Goal: Task Accomplishment & Management: Manage account settings

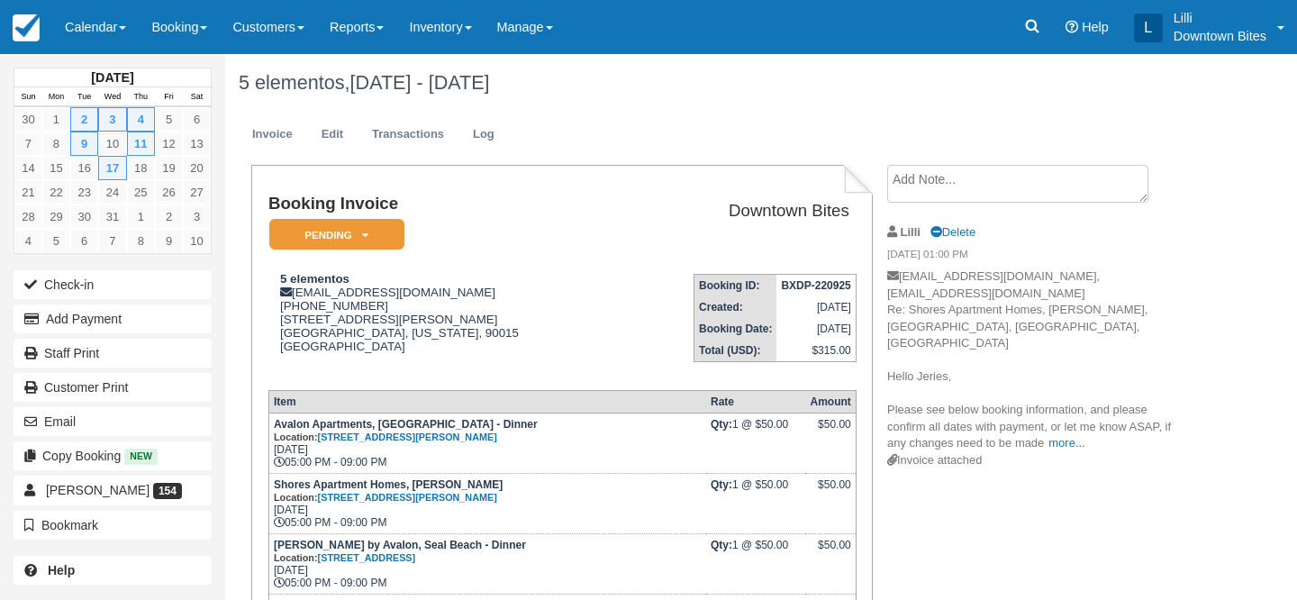
scroll to position [40, 0]
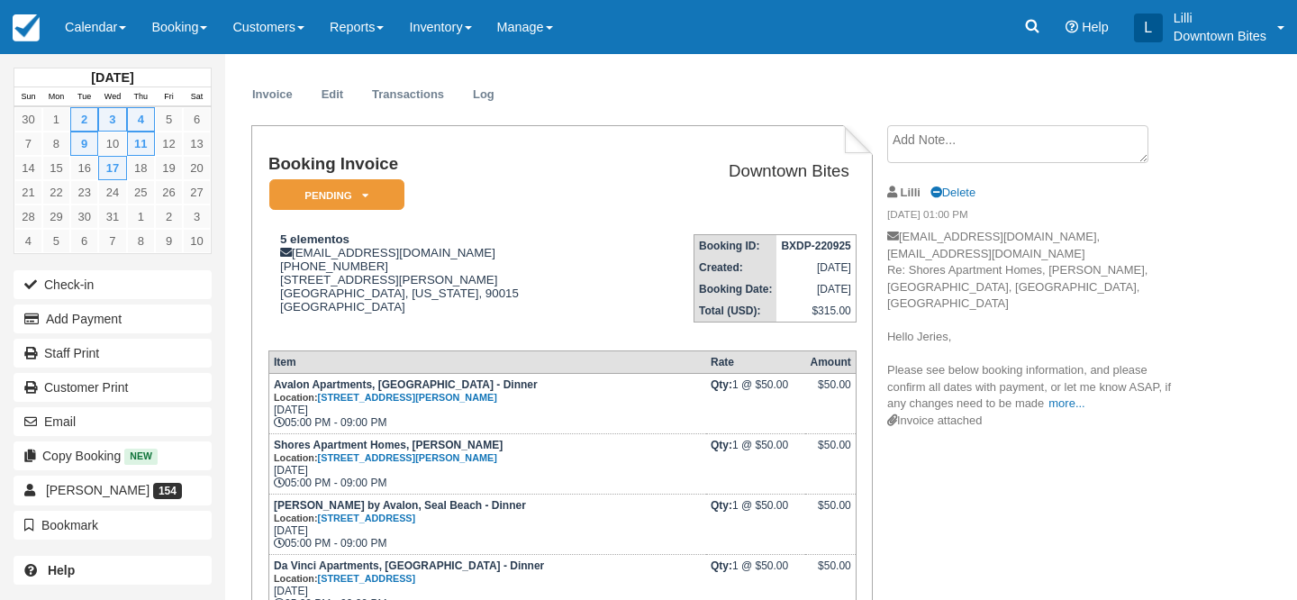
click at [84, 31] on link "Calendar" at bounding box center [95, 27] width 86 height 54
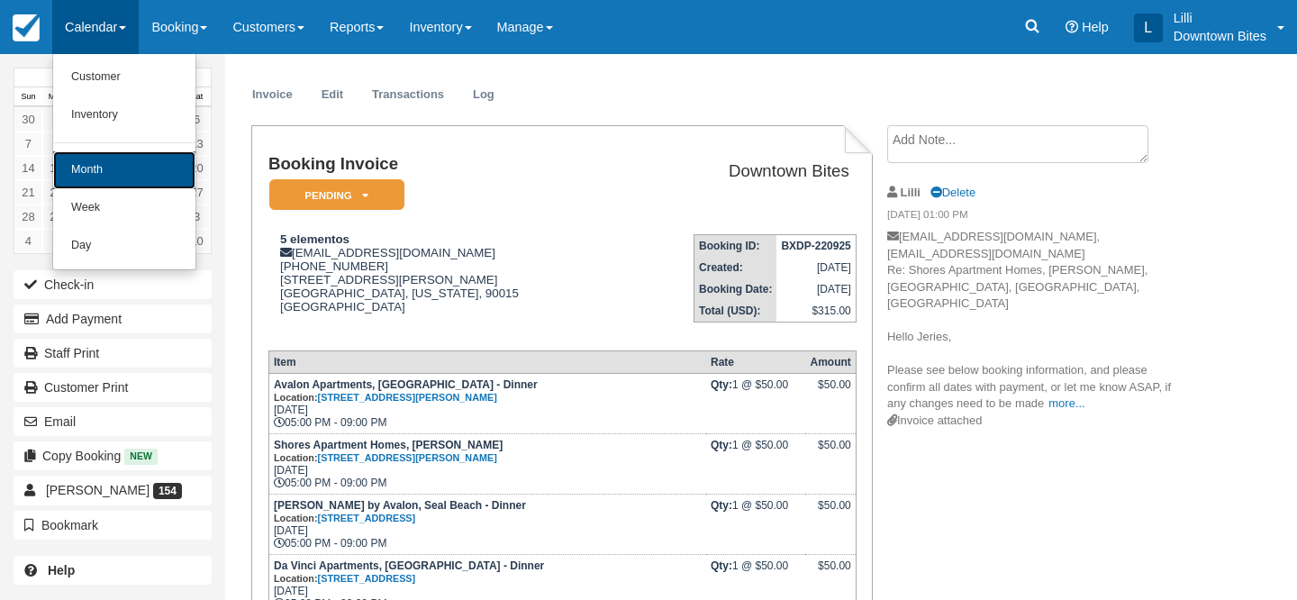
click at [117, 175] on link "Month" at bounding box center [124, 170] width 142 height 38
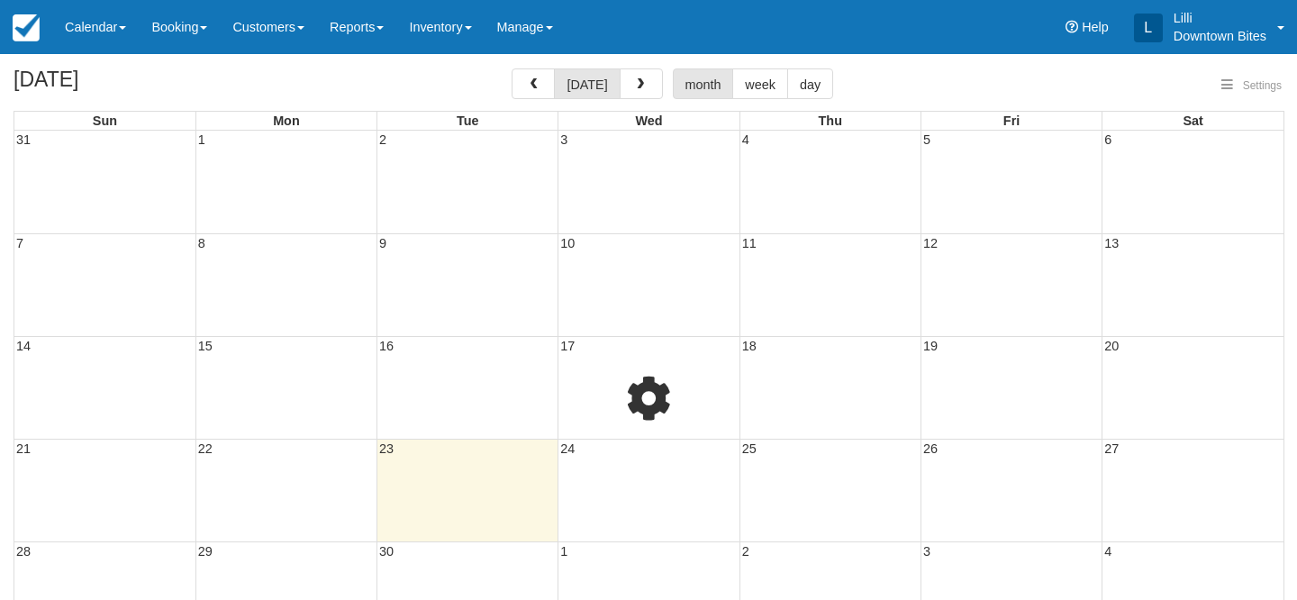
select select
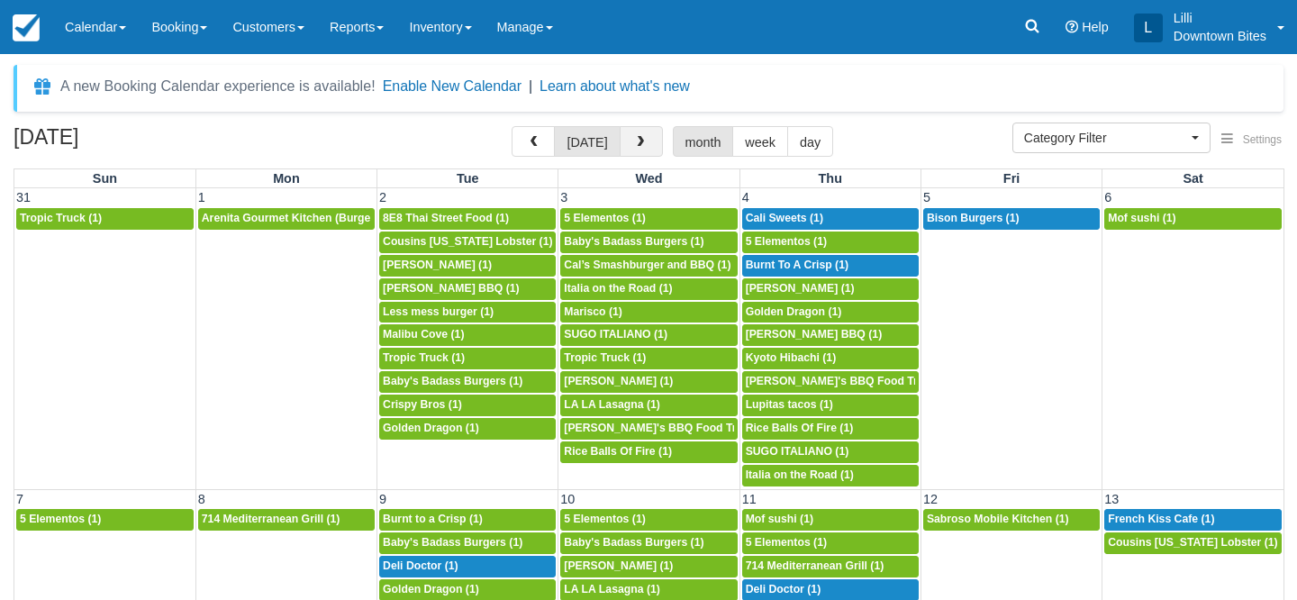
click at [634, 141] on span "button" at bounding box center [640, 142] width 13 height 13
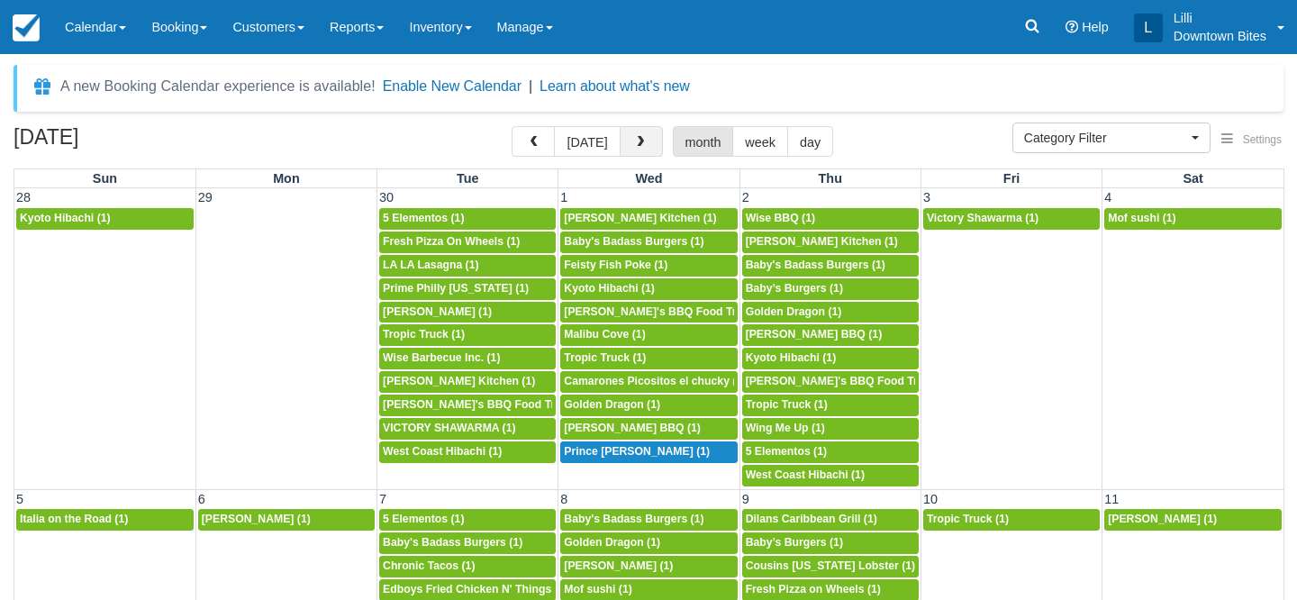
click at [634, 142] on span "button" at bounding box center [640, 142] width 13 height 13
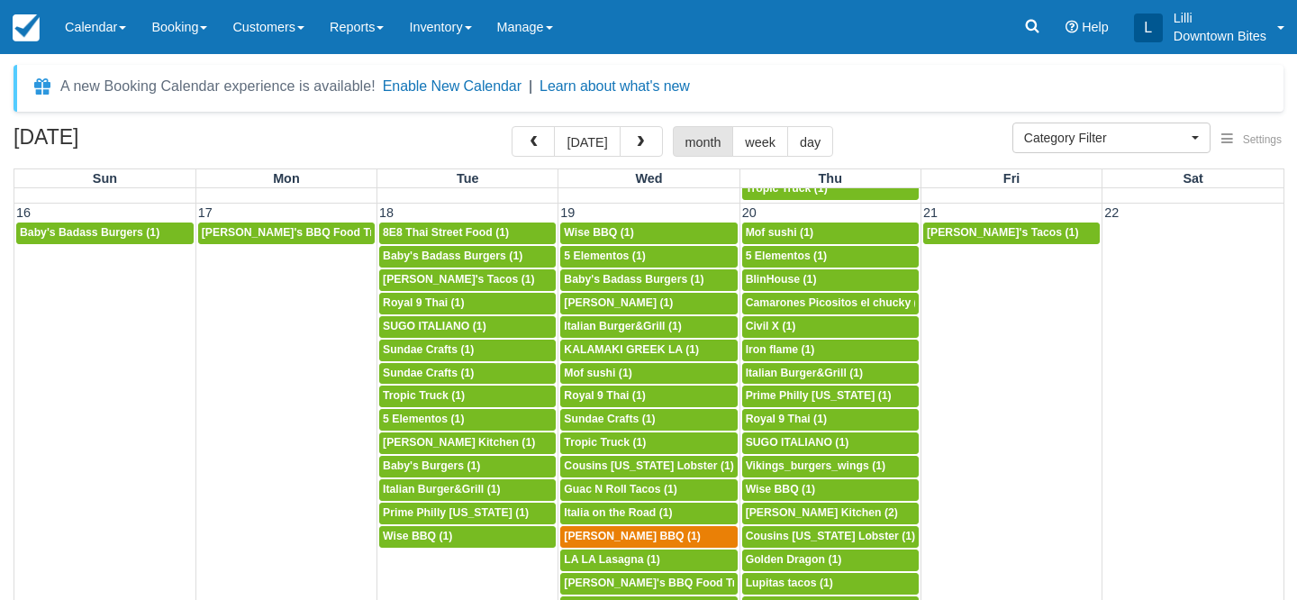
scroll to position [1004, 0]
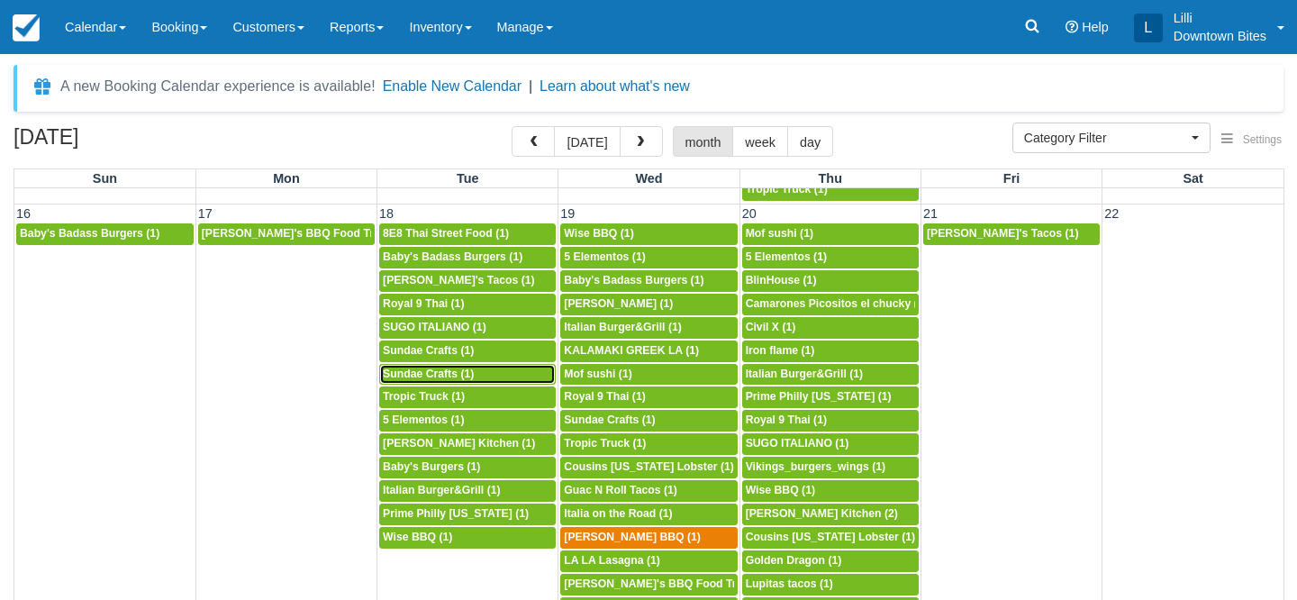
click at [410, 373] on span "Sundae Crafts (1)" at bounding box center [428, 373] width 91 height 13
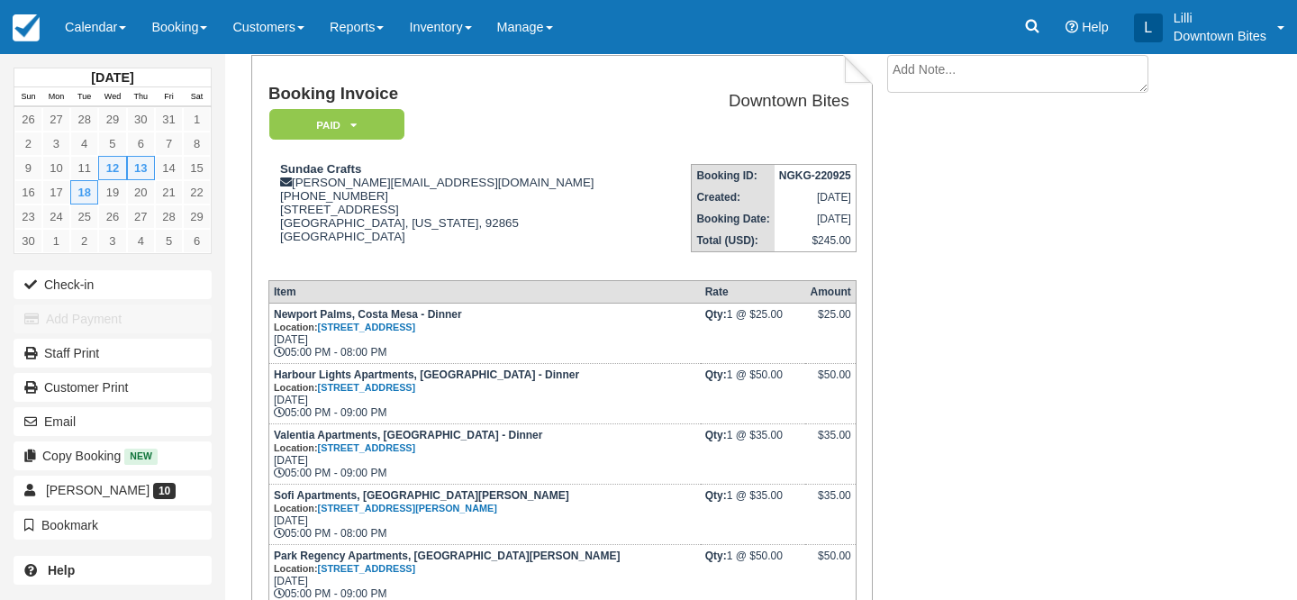
scroll to position [77, 0]
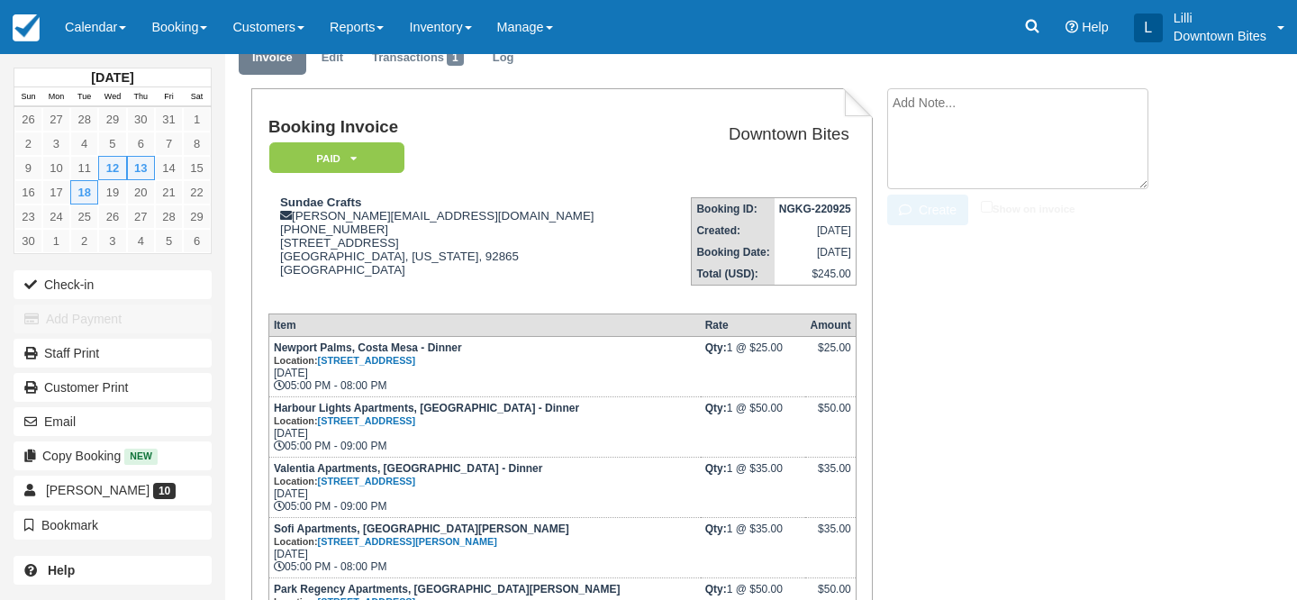
click at [946, 106] on textarea at bounding box center [1017, 138] width 261 height 101
paste textarea "Re: Downtown Bites Booking Receipt/Load Instructions For Wed Nov 12 2025 - Wed …"
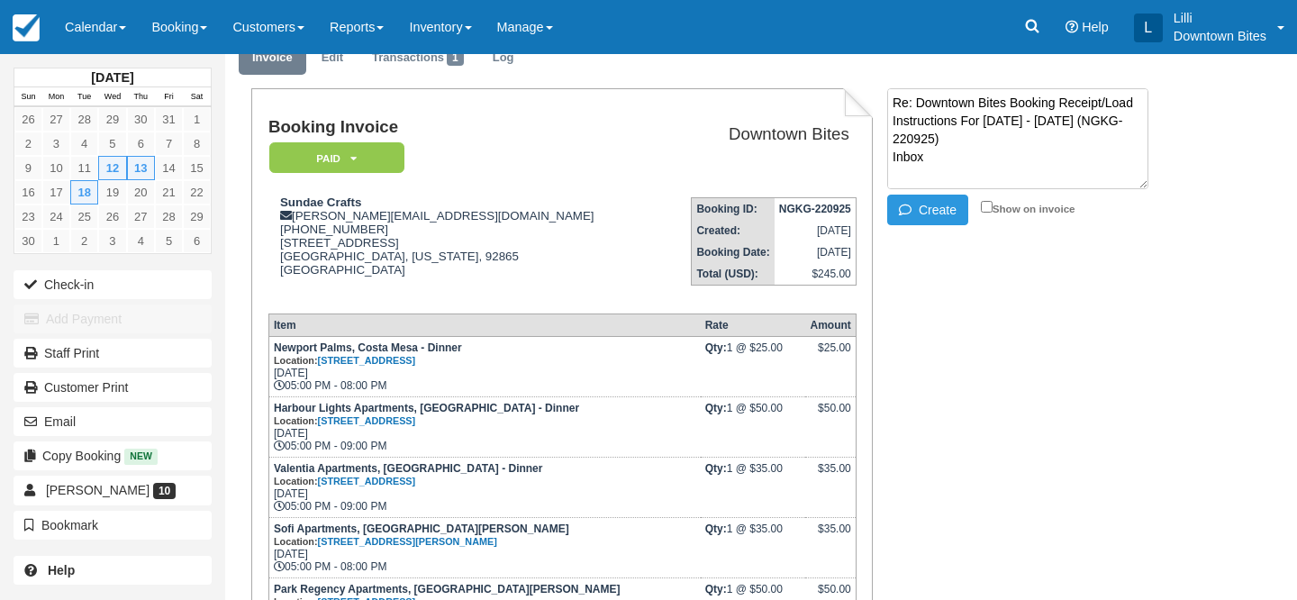
scroll to position [336, 0]
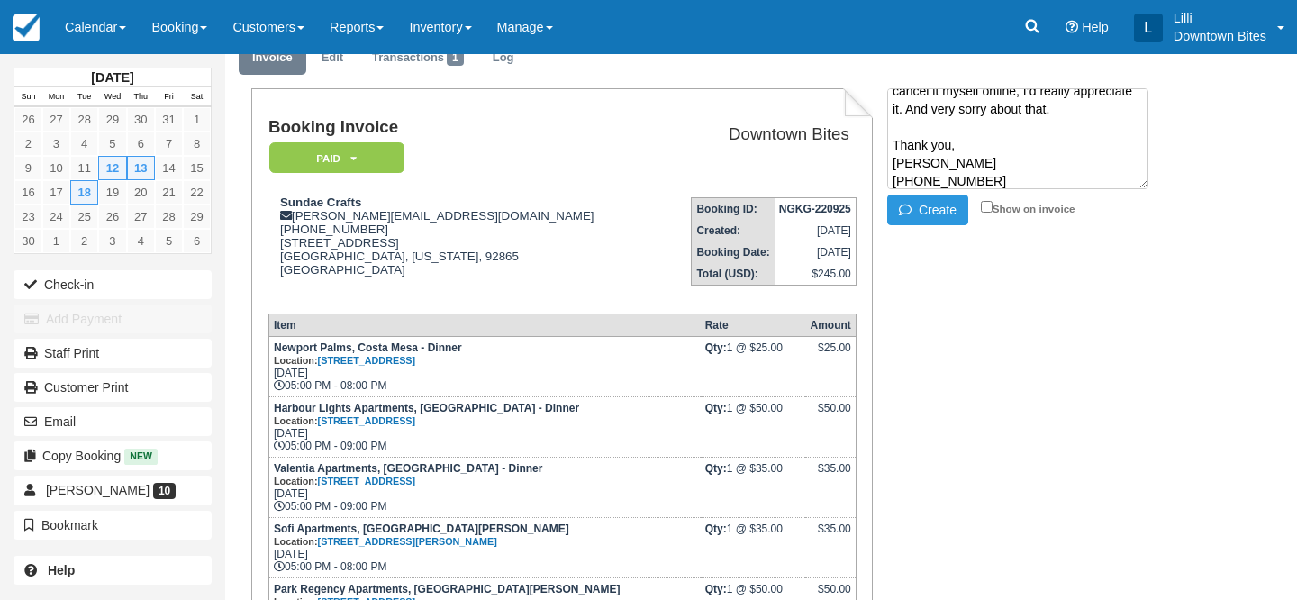
type textarea "Re: Downtown Bites Booking Receipt/Load Instructions For Wed Nov 12 2025 - Wed …"
click at [989, 204] on input "Show on invoice" at bounding box center [987, 207] width 12 height 12
checkbox input "true"
click at [945, 207] on button "Create" at bounding box center [927, 209] width 81 height 31
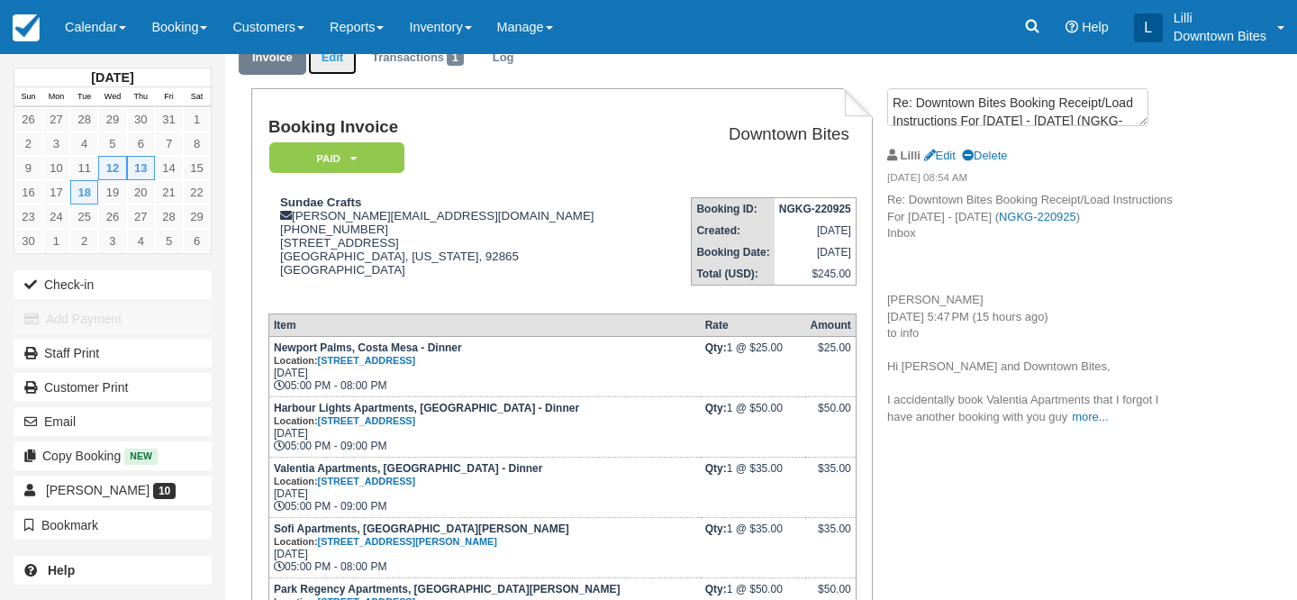
click at [330, 60] on link "Edit" at bounding box center [332, 58] width 49 height 35
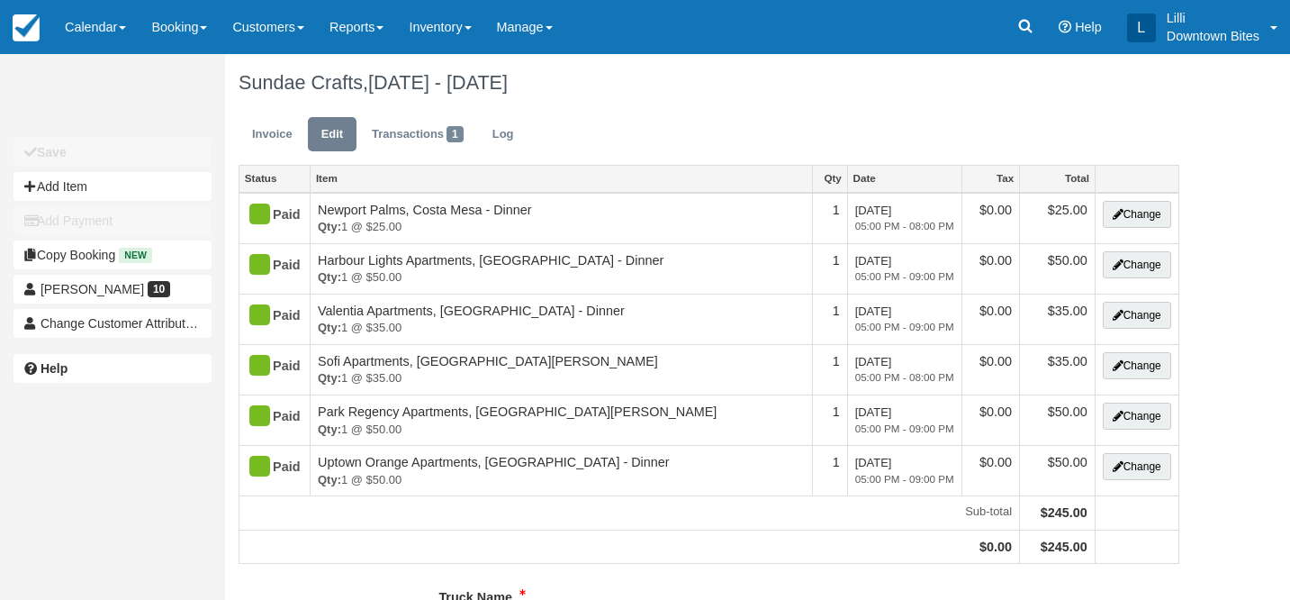
type input "[PHONE_NUMBER]"
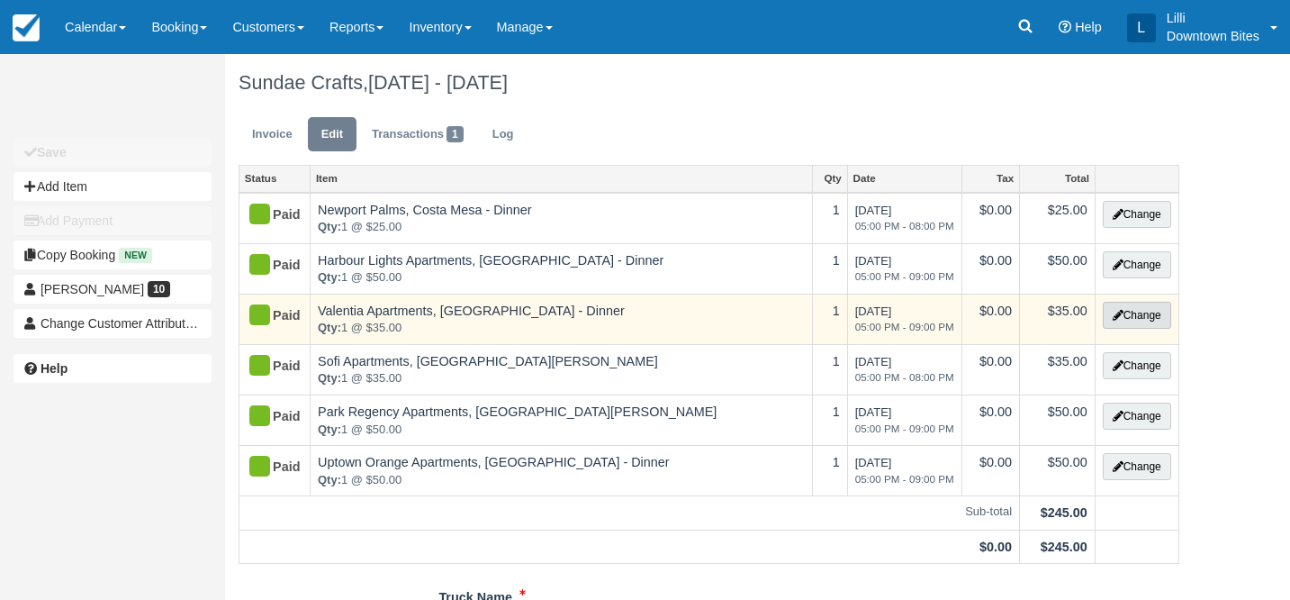
click at [1136, 319] on button "Change" at bounding box center [1137, 315] width 68 height 27
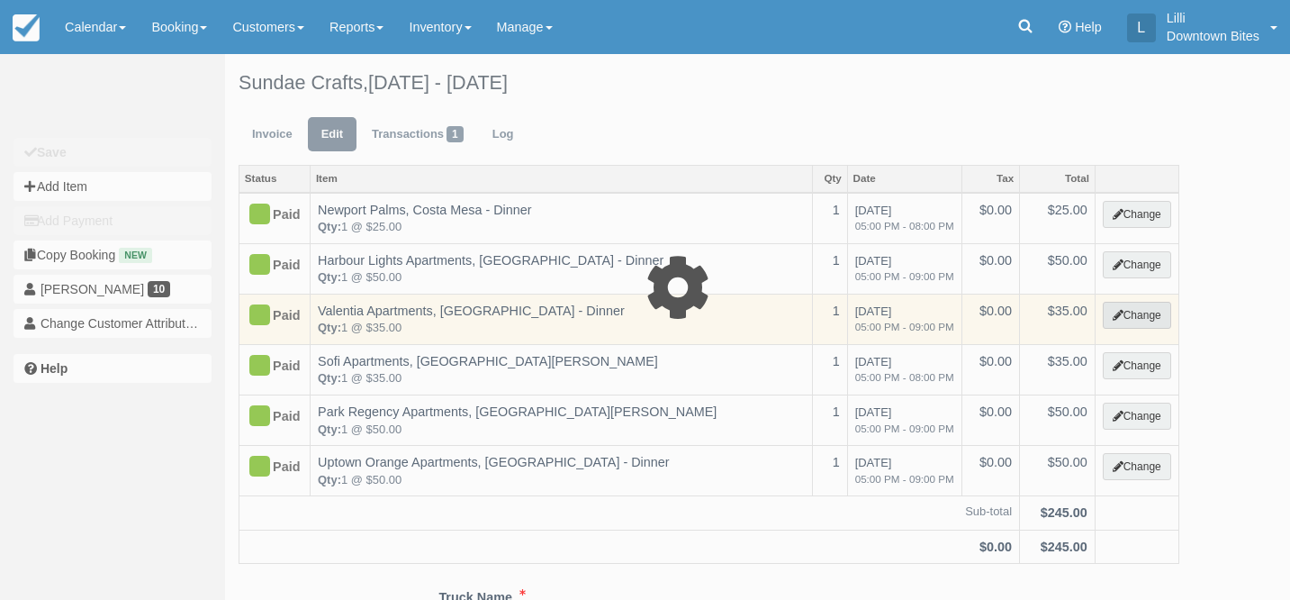
select select "4"
type input "35.00"
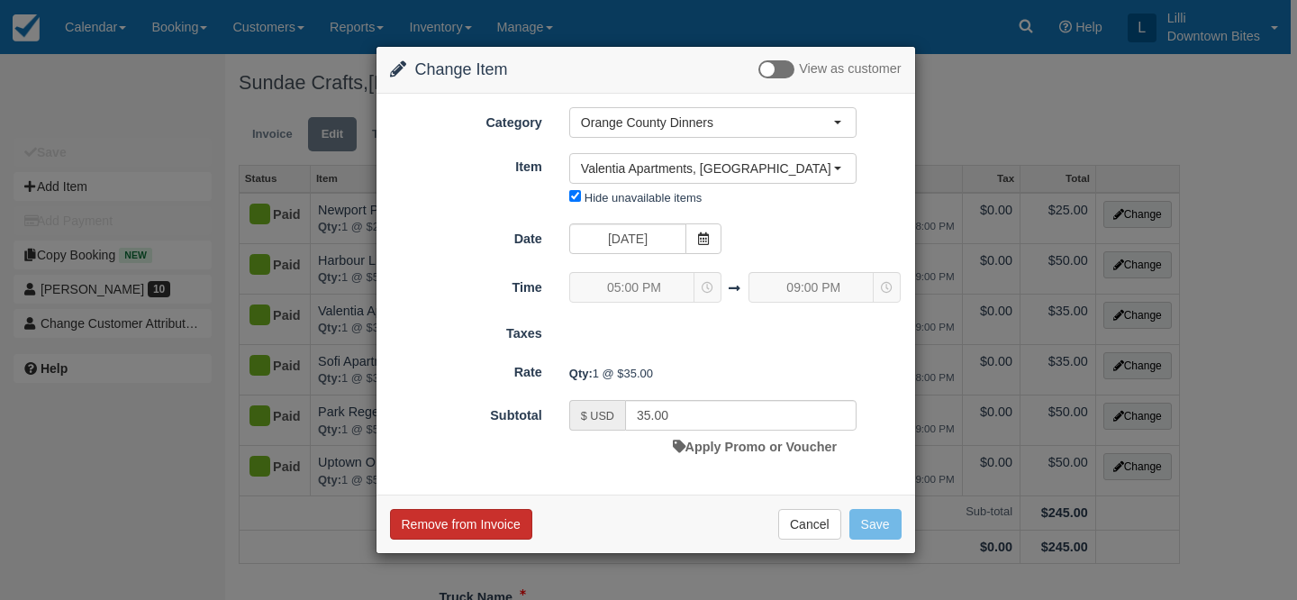
click at [491, 524] on button "Remove from Invoice" at bounding box center [461, 524] width 142 height 31
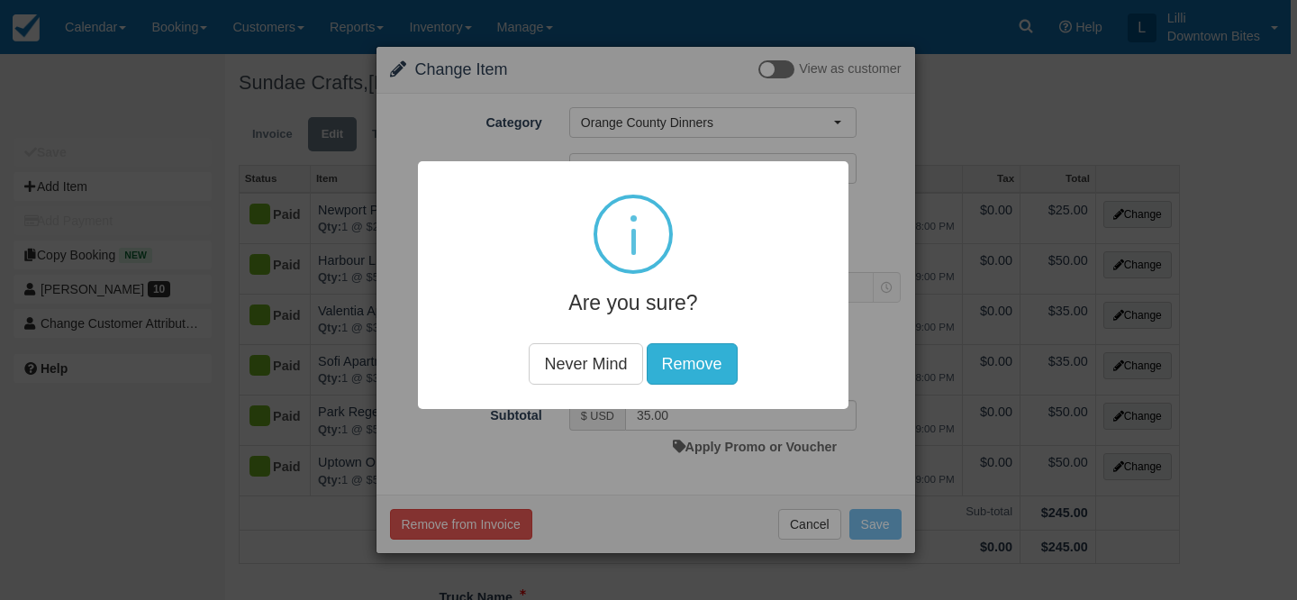
click at [723, 368] on button "Remove" at bounding box center [692, 363] width 91 height 41
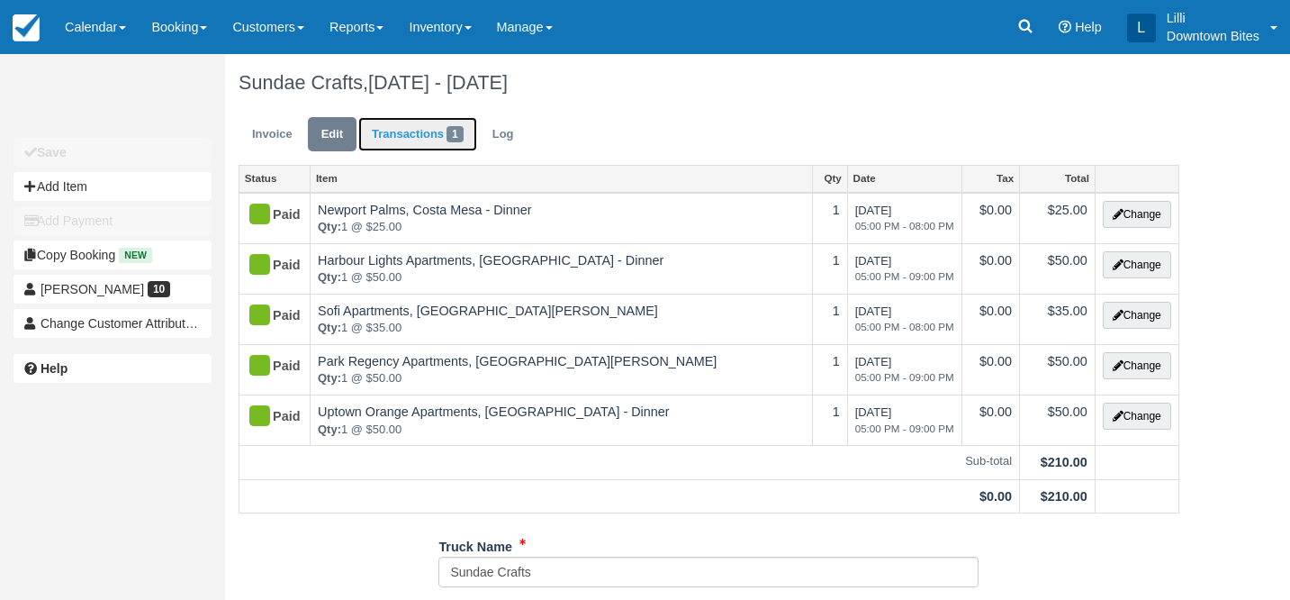
click at [396, 134] on link "Transactions 1" at bounding box center [417, 134] width 119 height 35
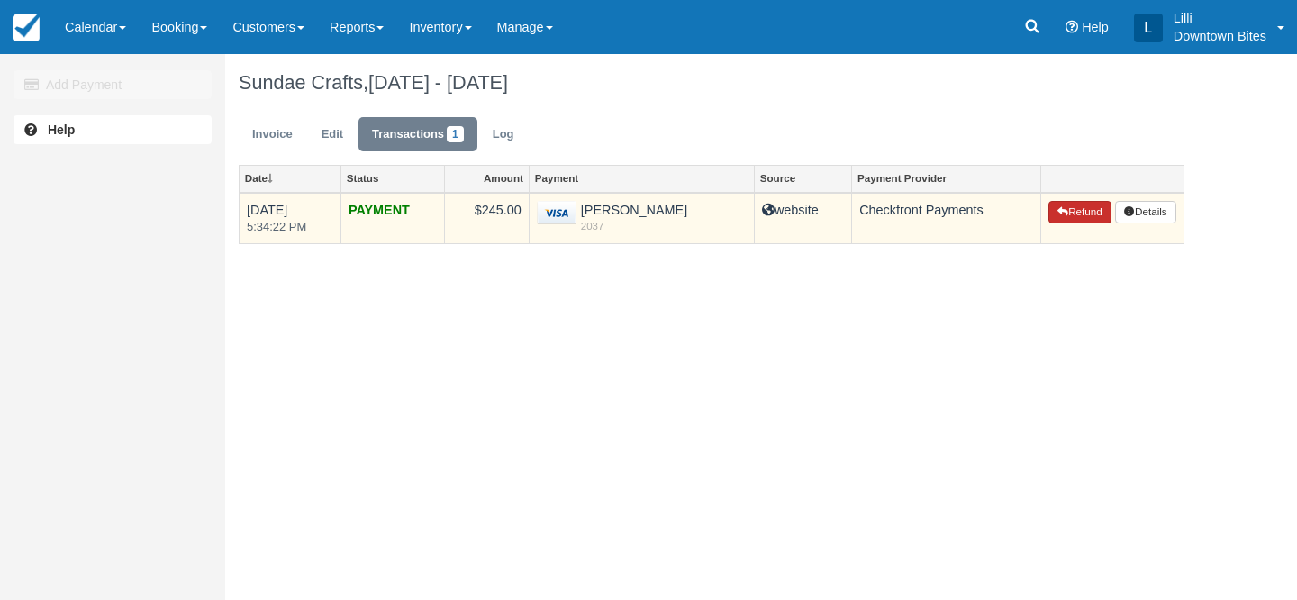
click at [1085, 210] on button "Refund" at bounding box center [1079, 212] width 63 height 23
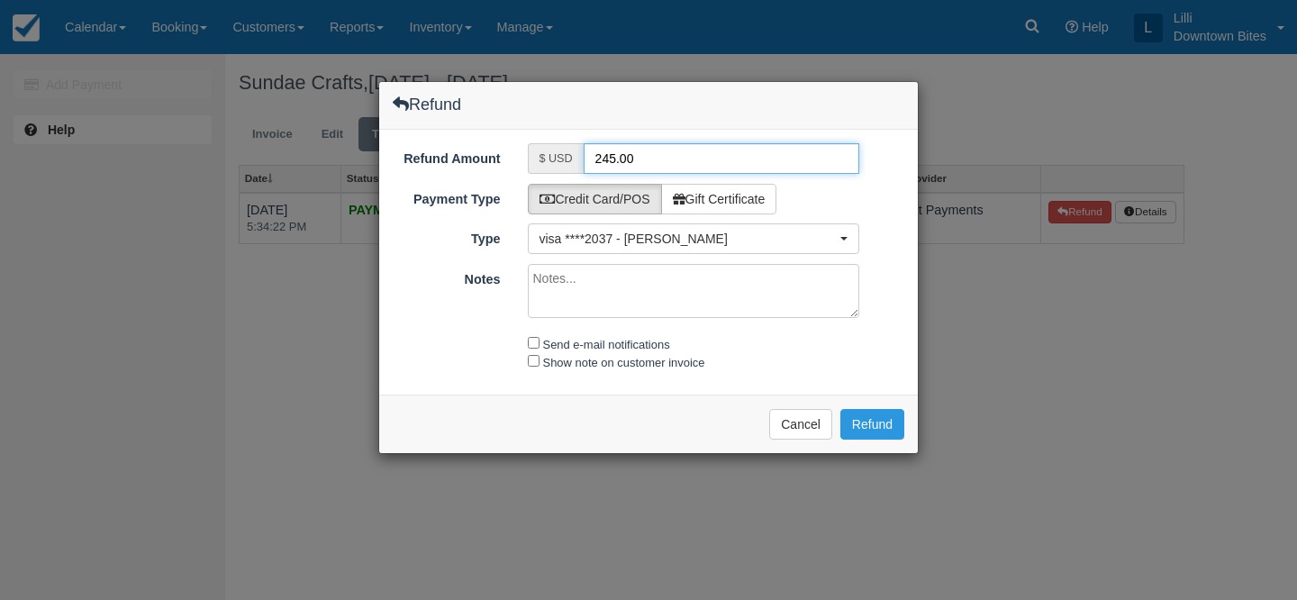
click at [606, 163] on input "245.00" at bounding box center [721, 158] width 276 height 31
type input "35.00"
click at [729, 301] on textarea "Notes" at bounding box center [694, 291] width 332 height 54
paste textarea "Re: Downtown Bites Booking Receipt/Load Instructions For Wed Nov 12 2025 - Wed …"
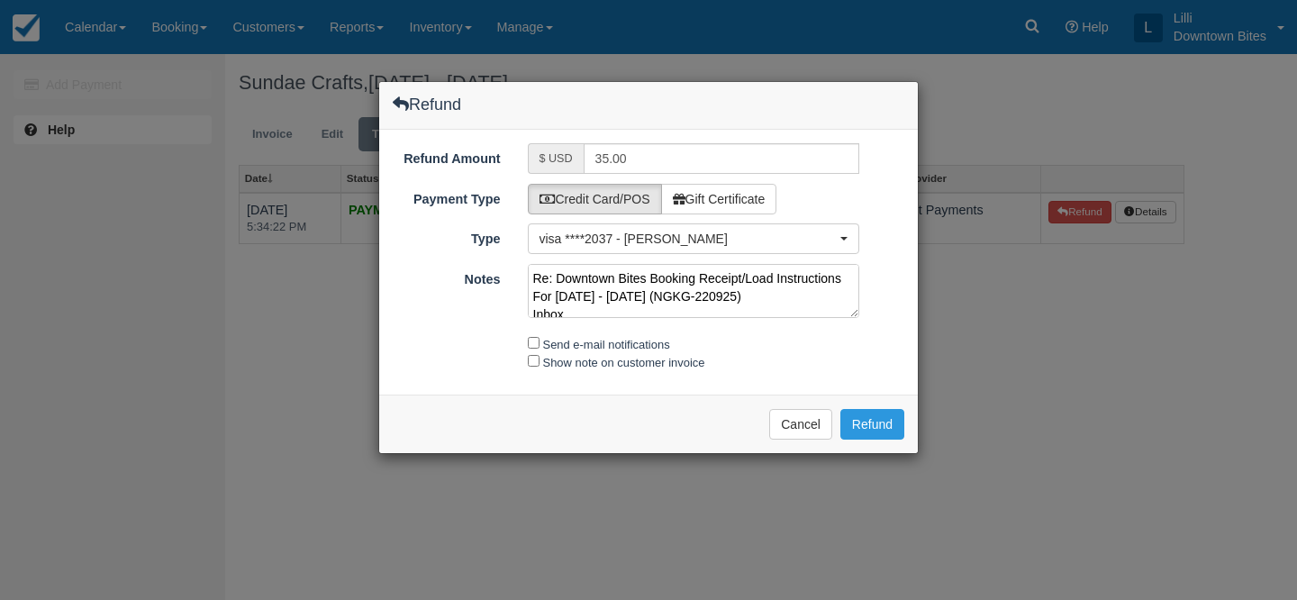
scroll to position [365, 0]
type textarea "Re: Downtown Bites Booking Receipt/Load Instructions For Wed Nov 12 2025 - Wed …"
click at [536, 343] on input "Send e-mail notifications" at bounding box center [534, 343] width 12 height 12
checkbox input "true"
click at [534, 363] on input "Show note on customer invoice" at bounding box center [534, 361] width 12 height 12
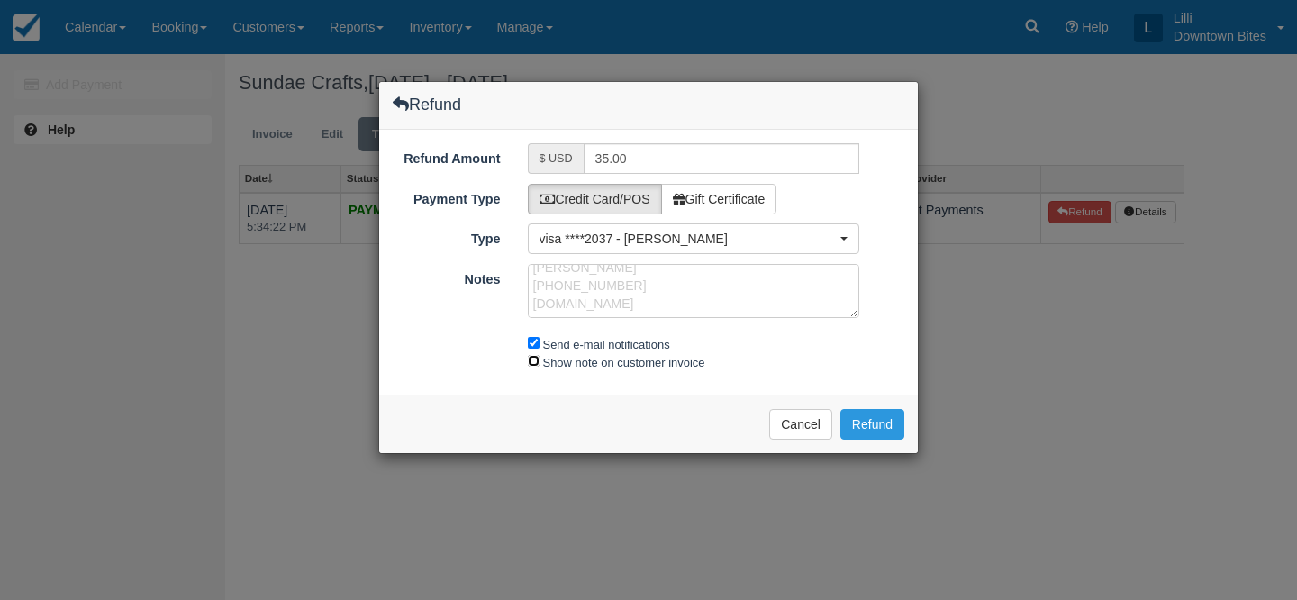
checkbox input "true"
click at [883, 420] on button "Refund" at bounding box center [872, 424] width 64 height 31
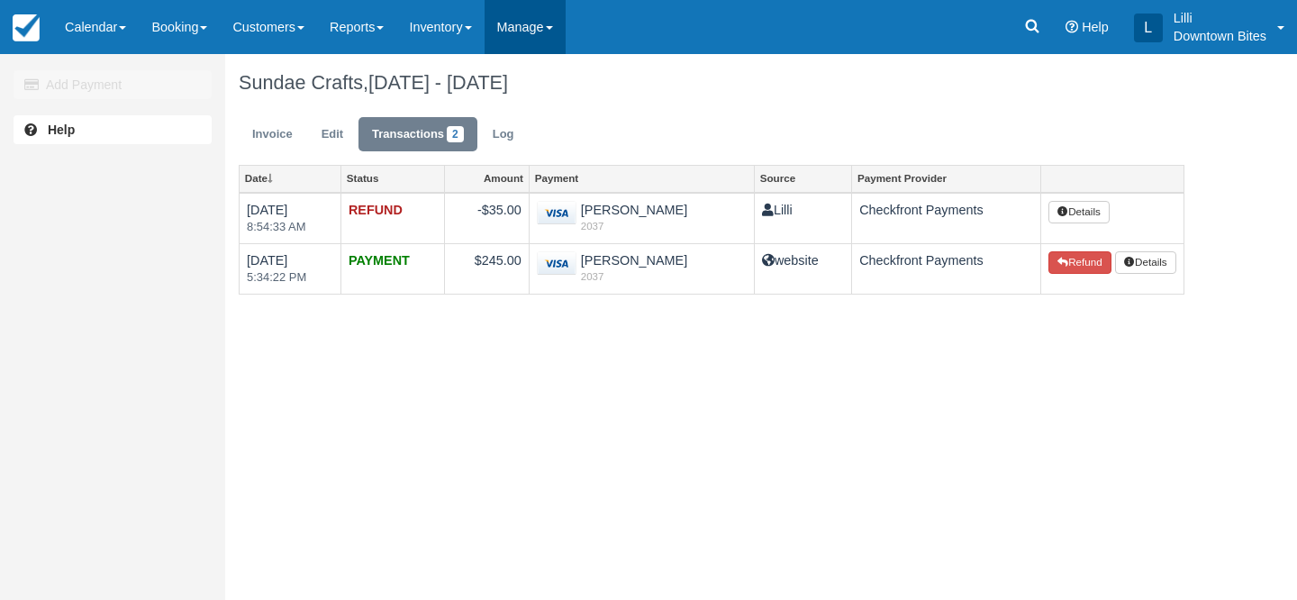
click at [531, 30] on link "Manage" at bounding box center [524, 27] width 81 height 54
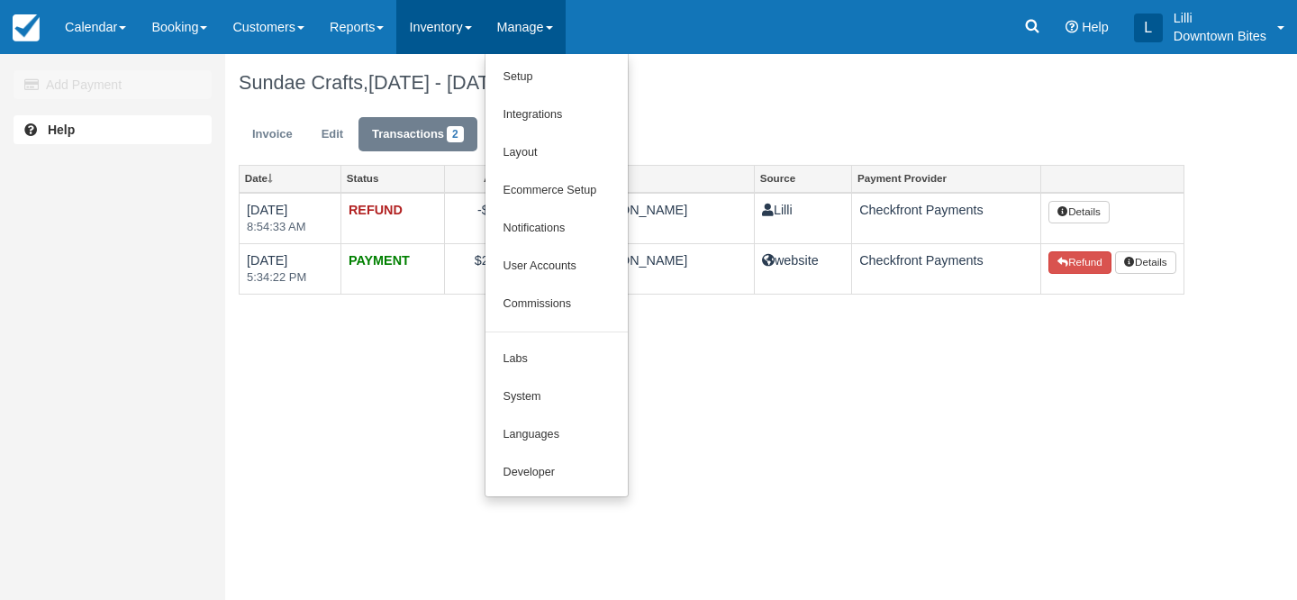
click at [447, 32] on link "Inventory" at bounding box center [439, 27] width 87 height 54
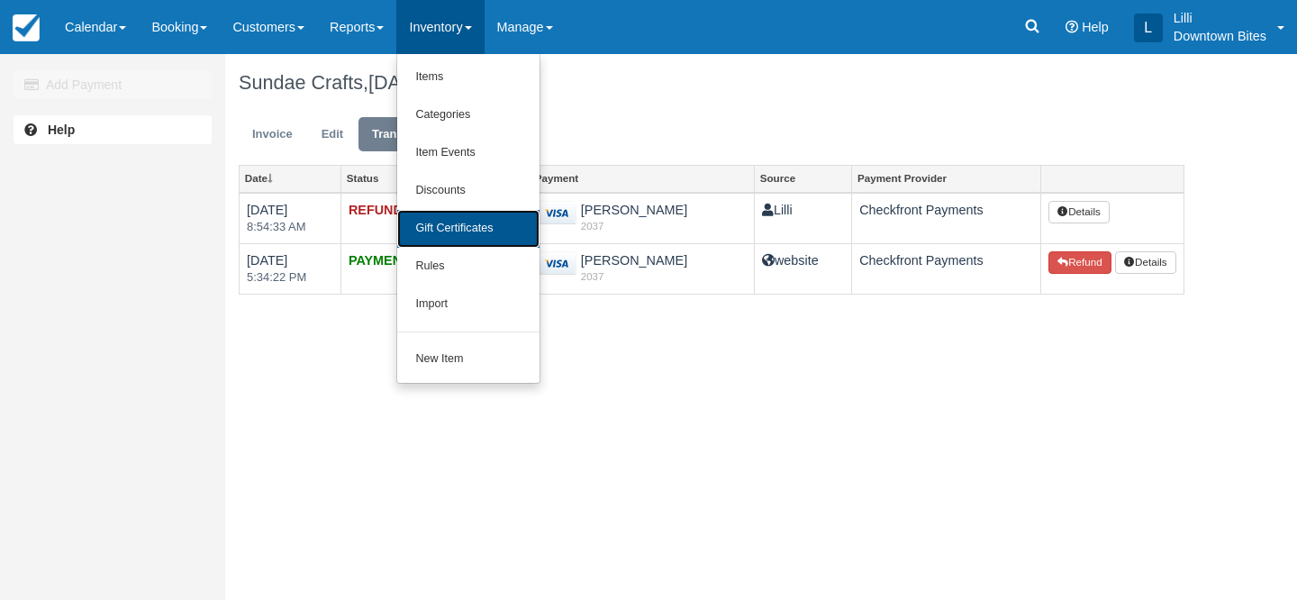
click at [461, 231] on link "Gift Certificates" at bounding box center [468, 229] width 142 height 38
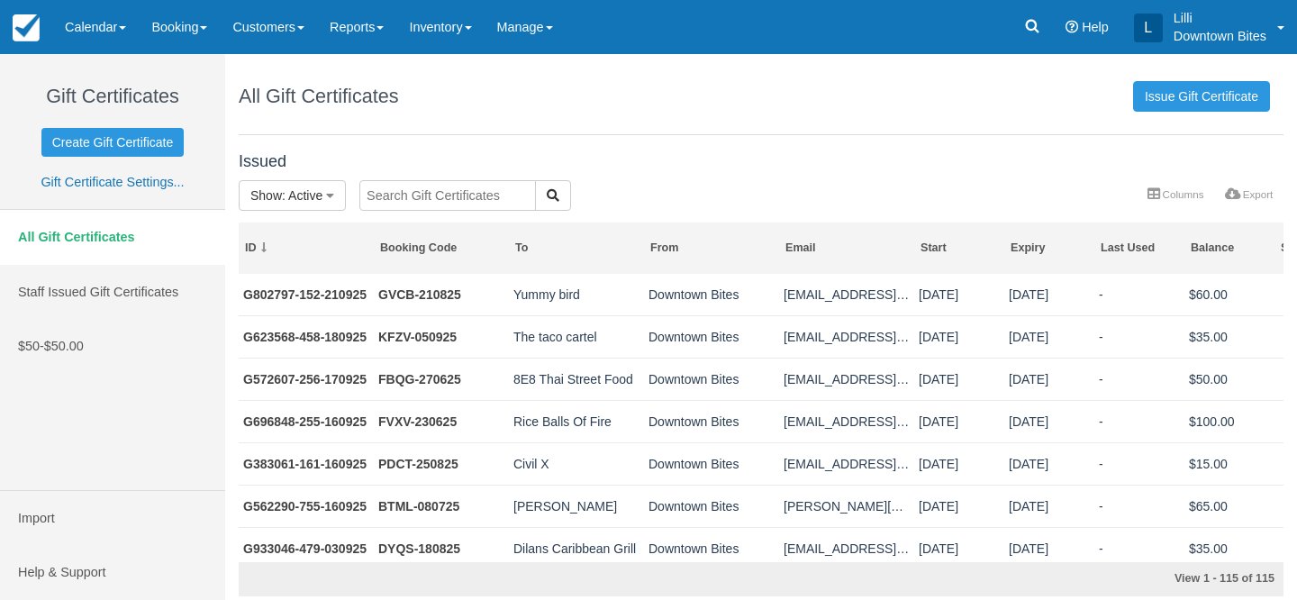
click at [484, 200] on input "text" at bounding box center [447, 195] width 176 height 31
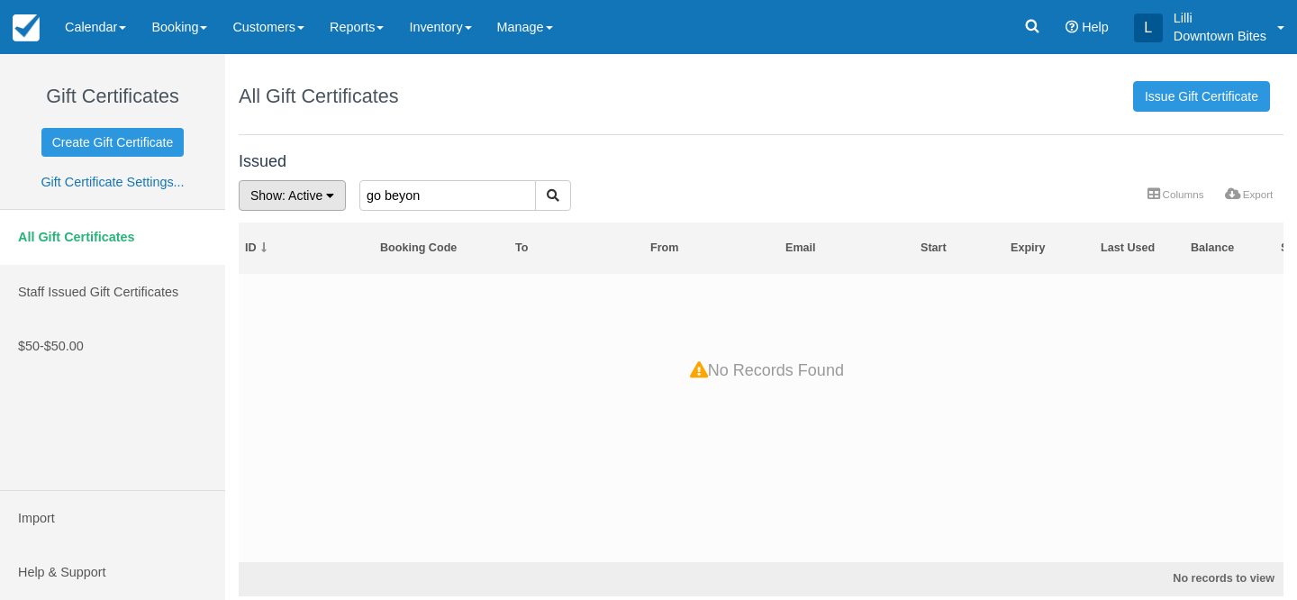
drag, startPoint x: 434, startPoint y: 202, endPoint x: 267, endPoint y: 200, distance: 167.5
click at [607, 180] on form "Show : Active All Active Depleted Expired Void go beyon" at bounding box center [607, 180] width 0 height 0
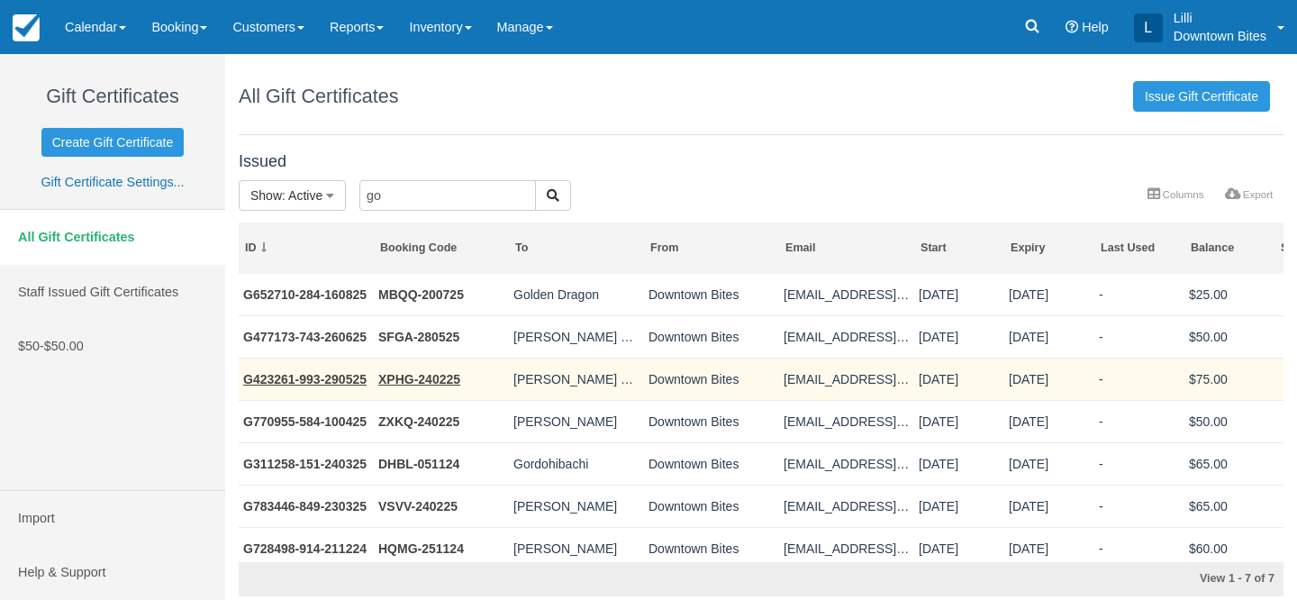
scroll to position [14, 0]
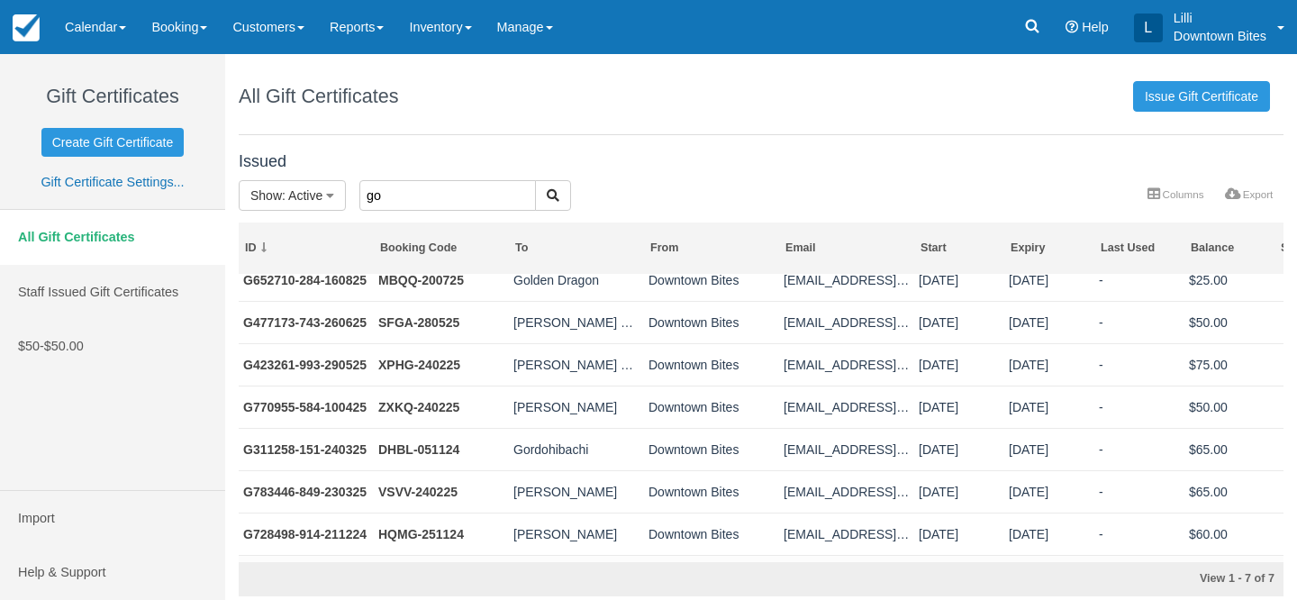
click at [393, 193] on input "go" at bounding box center [447, 195] width 176 height 31
type input "gofu"
